Goal: Information Seeking & Learning: Understand process/instructions

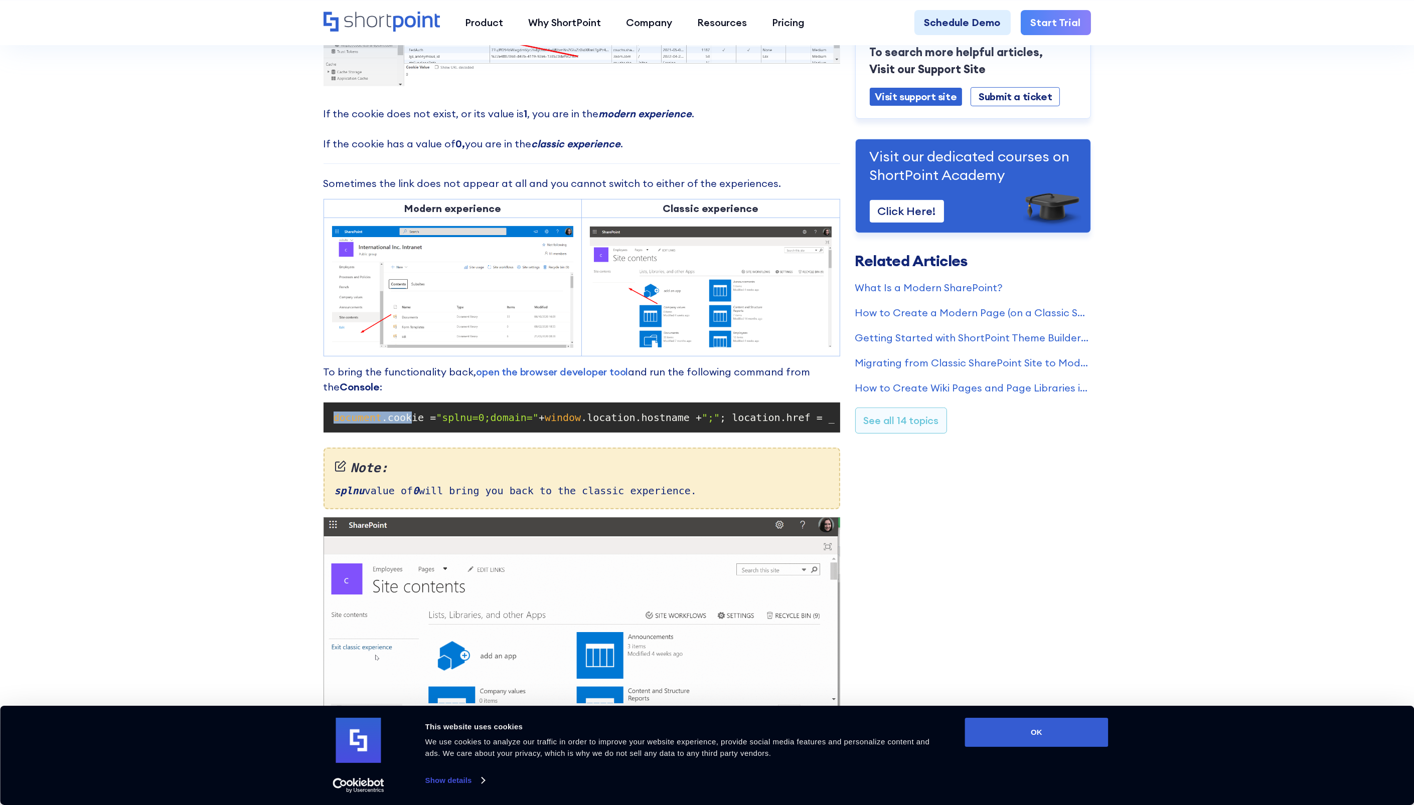
drag, startPoint x: 333, startPoint y: 418, endPoint x: 404, endPoint y: 424, distance: 71.4
click at [404, 424] on code "document .cookie = "splnu=0;domain=" + window .location.hostname + ";" ; locati…" at bounding box center [582, 418] width 507 height 20
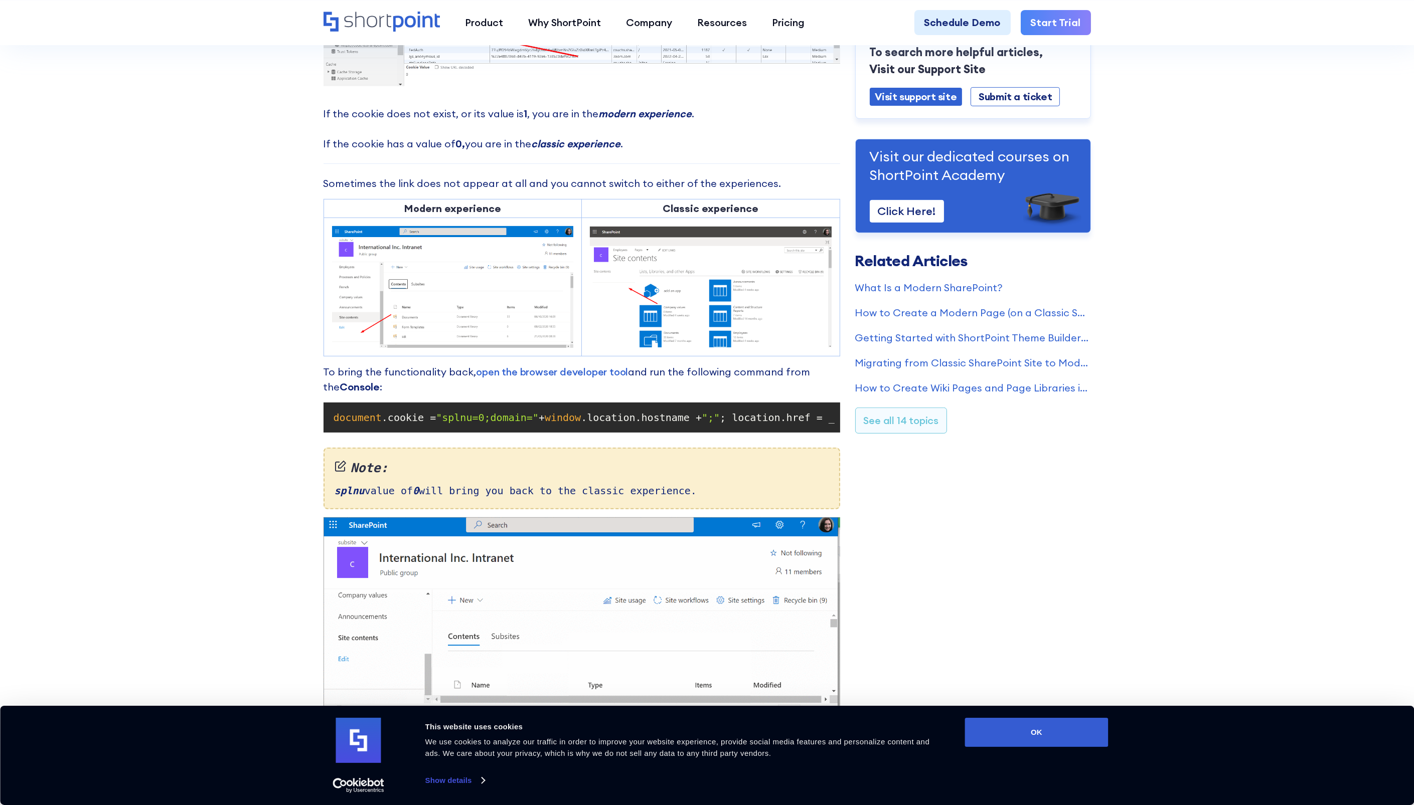
click at [733, 413] on span "; location.href = _spPageContextInfo.webServerRelativeUrl +" at bounding box center [898, 418] width 356 height 12
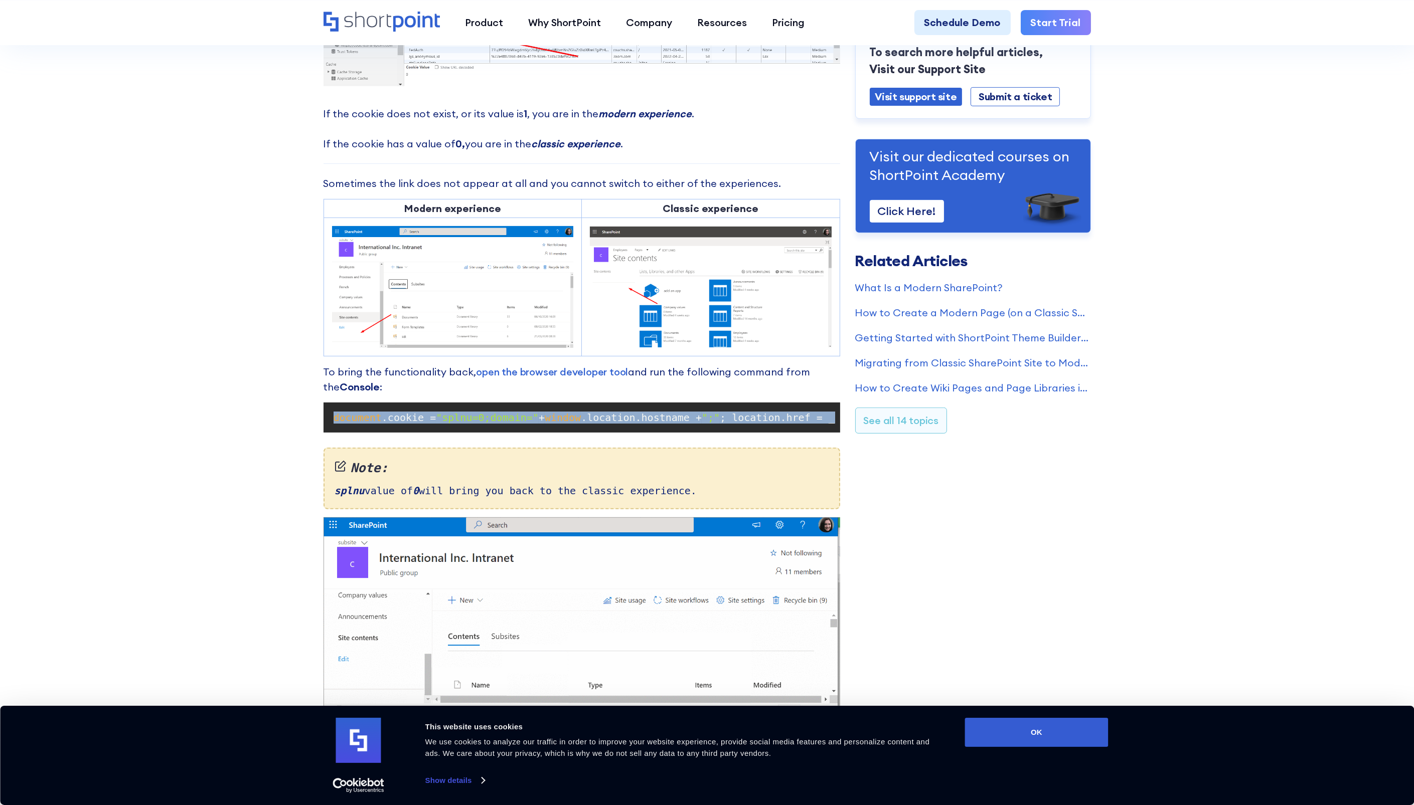
click at [734, 413] on span "; location.href = _spPageContextInfo.webServerRelativeUrl +" at bounding box center [898, 418] width 356 height 12
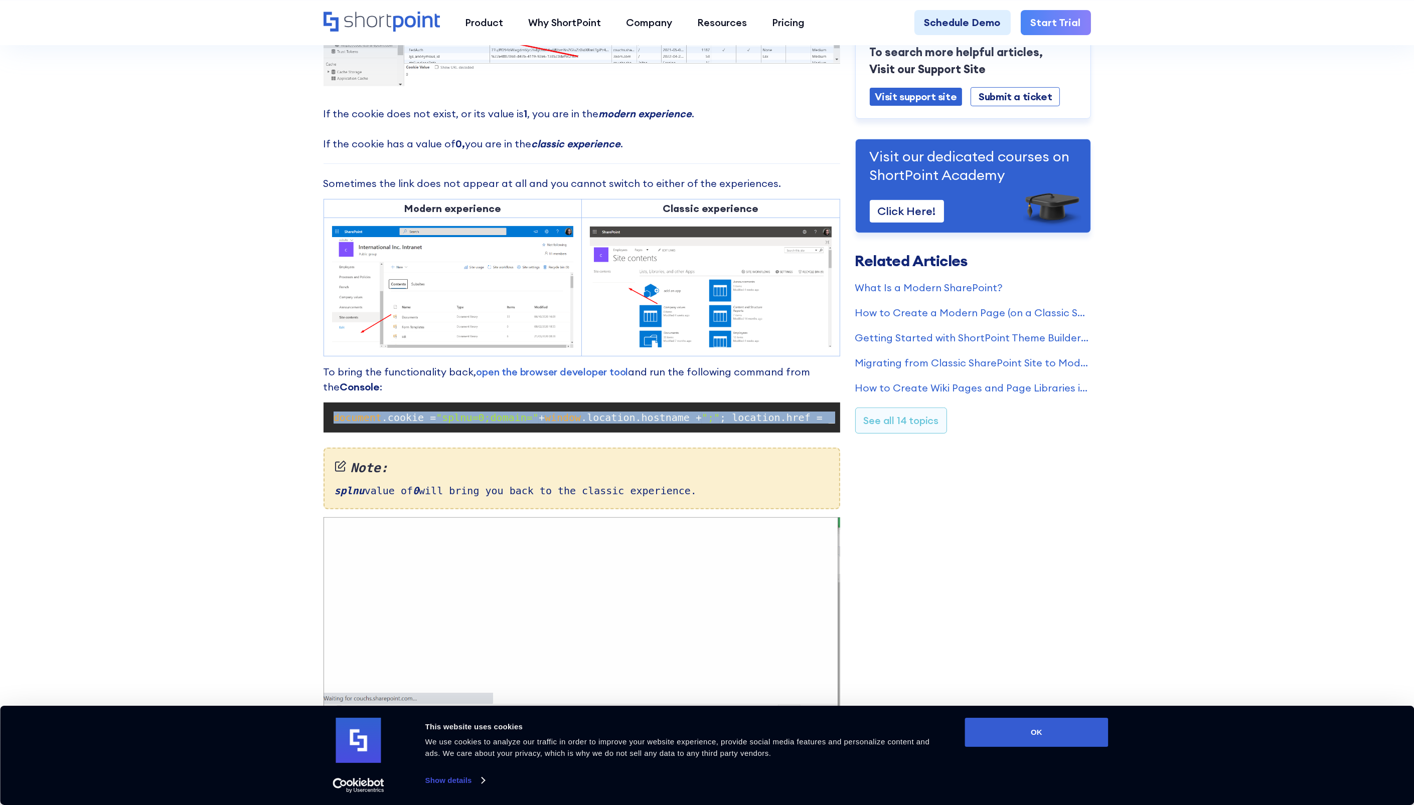
copy code "document .cookie = "splnu=0;domain=" + window .location.hostname + ";" ; locati…"
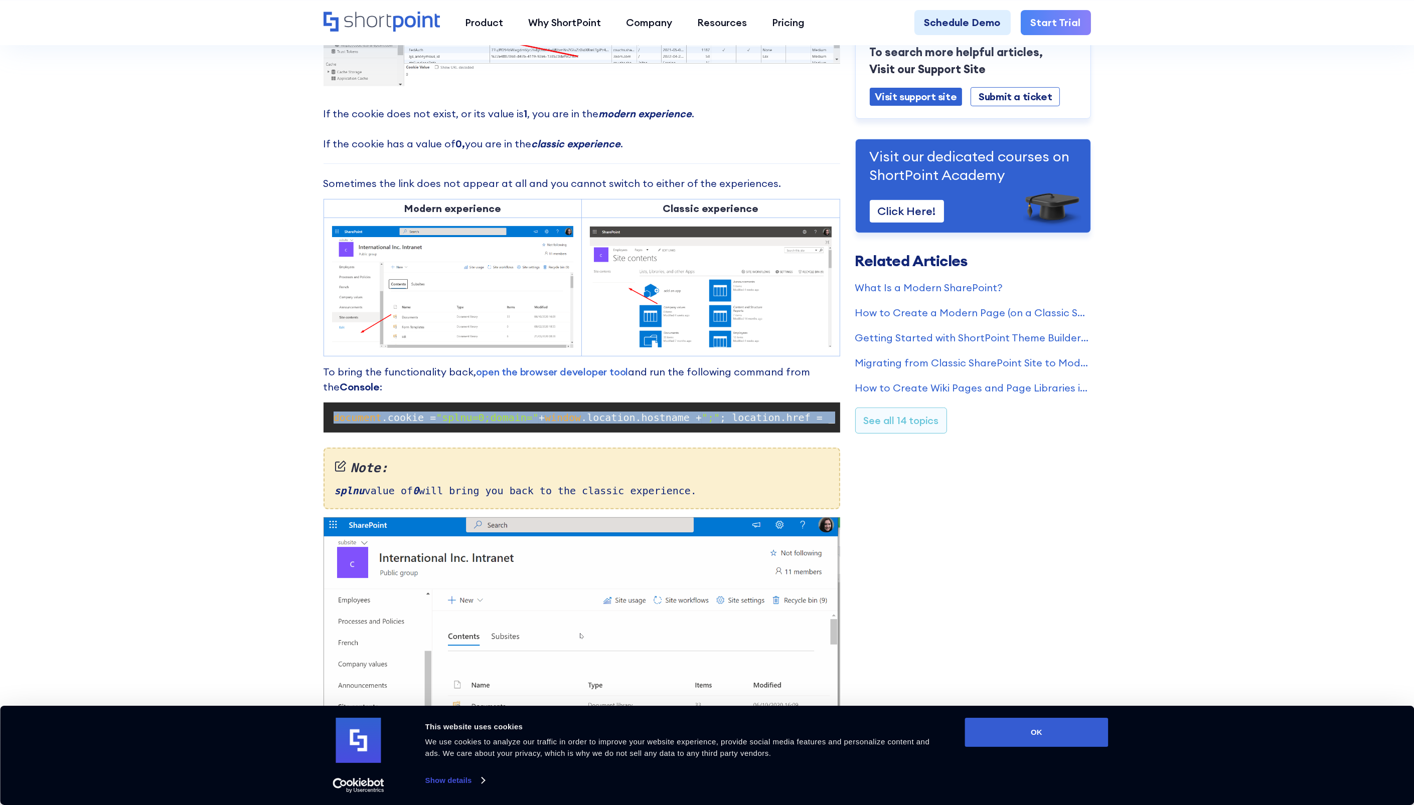
click at [702, 416] on span "";"" at bounding box center [711, 418] width 18 height 12
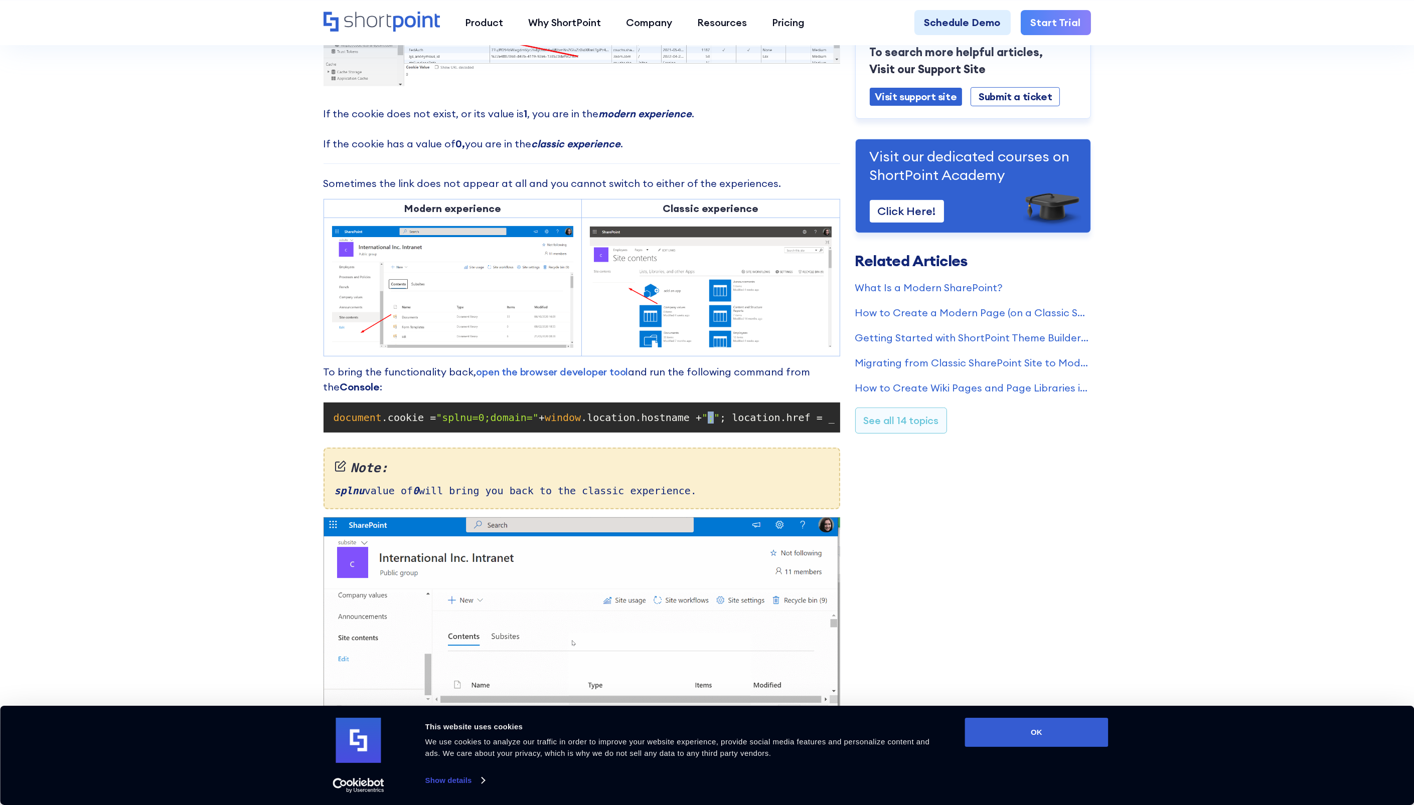
click at [702, 416] on span "";"" at bounding box center [711, 418] width 18 height 12
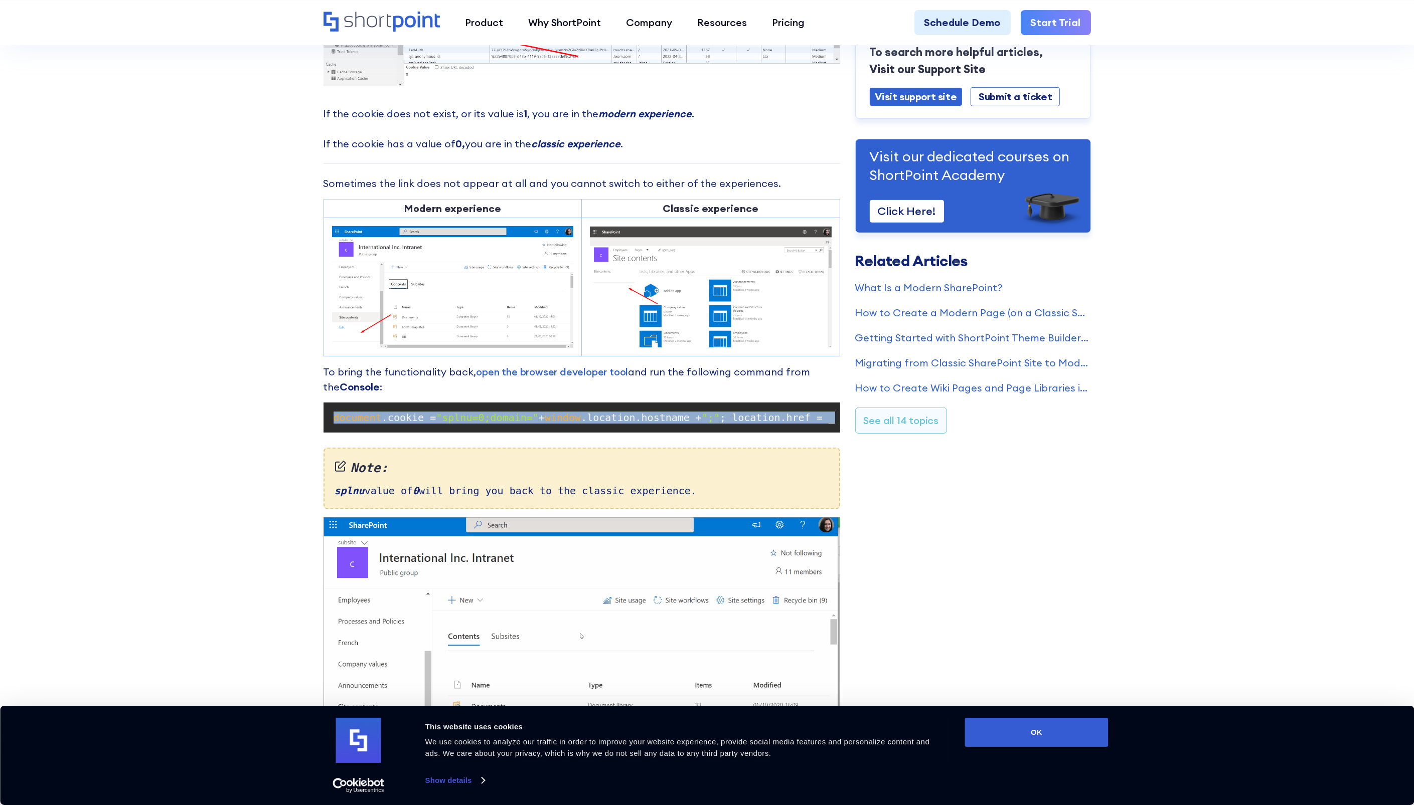
click at [702, 416] on span "";"" at bounding box center [711, 418] width 18 height 12
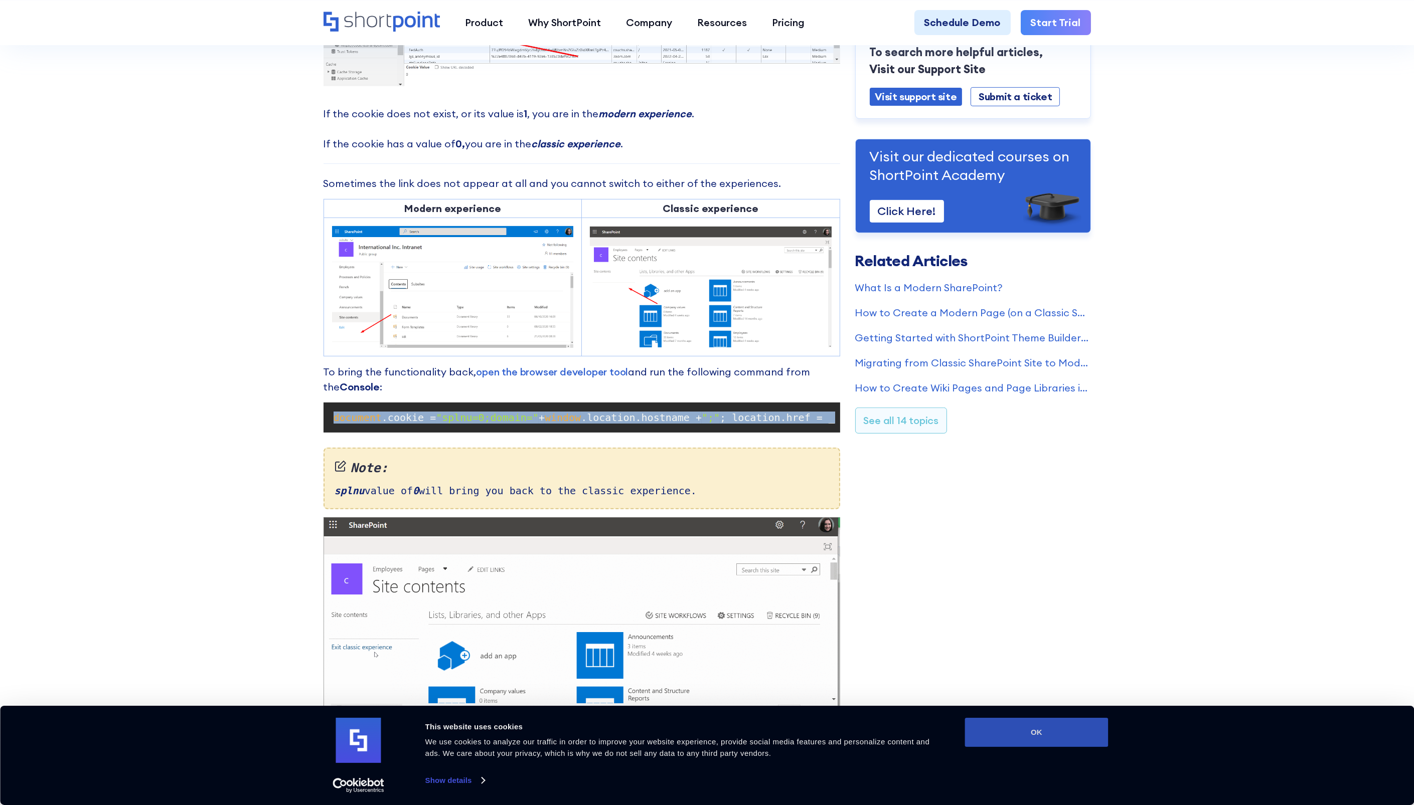
click at [1029, 737] on button "OK" at bounding box center [1036, 732] width 143 height 29
